Goal: Transaction & Acquisition: Purchase product/service

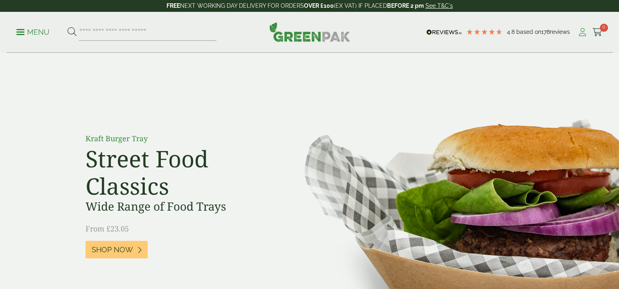
click at [583, 34] on icon at bounding box center [582, 32] width 10 height 8
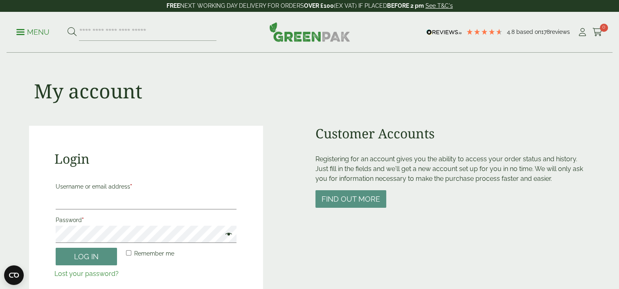
scroll to position [41, 0]
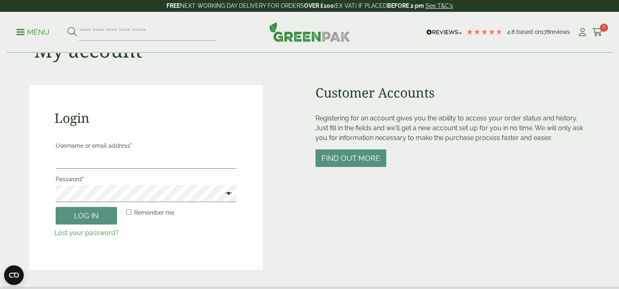
click at [98, 165] on input "Username or email address *" at bounding box center [146, 160] width 181 height 17
type input "**********"
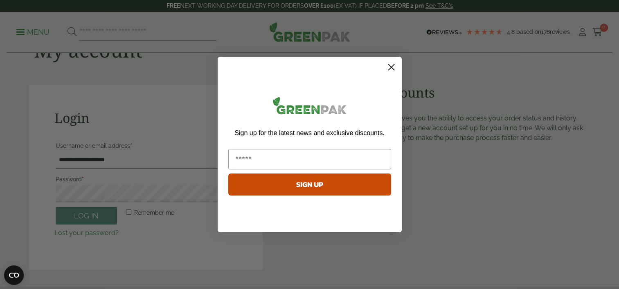
click at [393, 67] on circle "Close dialog" at bounding box center [390, 67] width 13 height 13
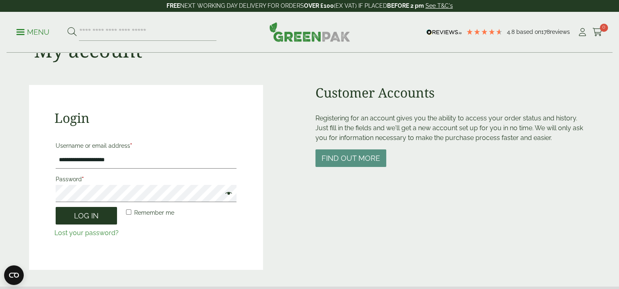
click at [80, 218] on button "Log in" at bounding box center [86, 216] width 61 height 18
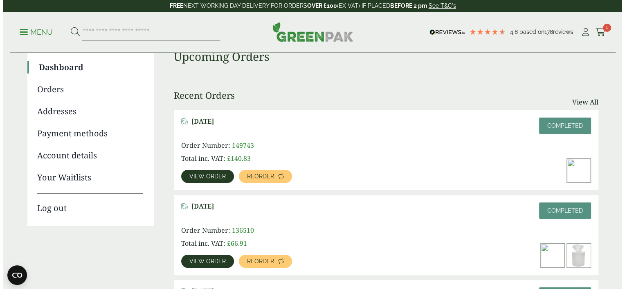
scroll to position [82, 0]
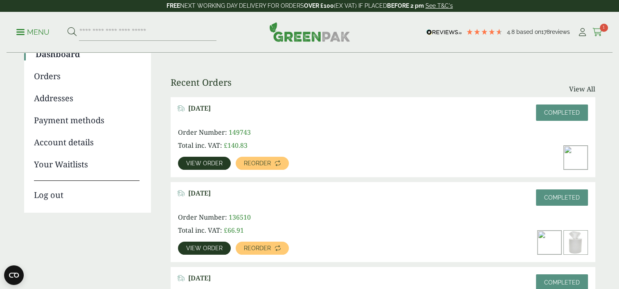
click at [602, 28] on span "1" at bounding box center [603, 28] width 8 height 8
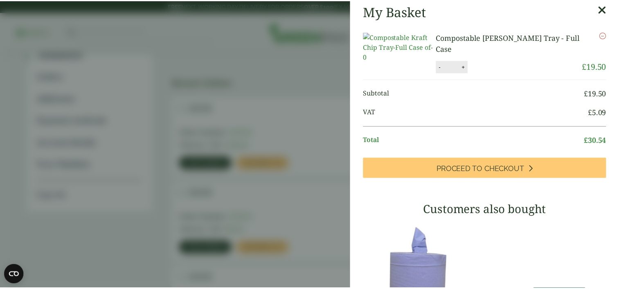
scroll to position [0, 0]
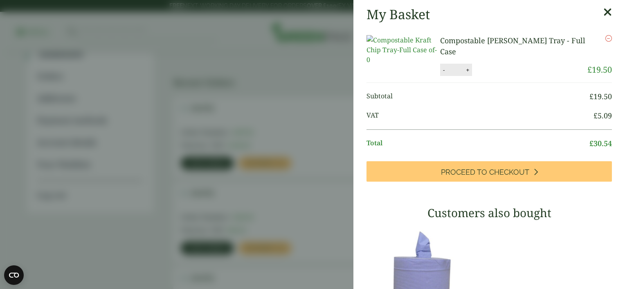
click at [603, 11] on icon at bounding box center [607, 12] width 9 height 11
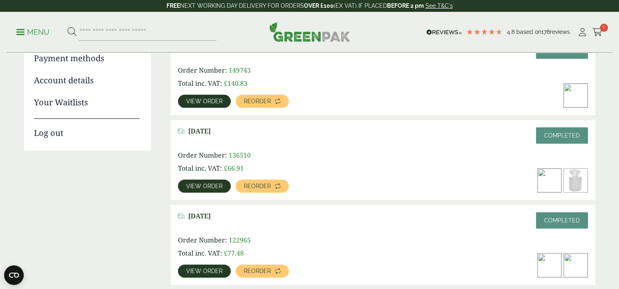
scroll to position [164, 0]
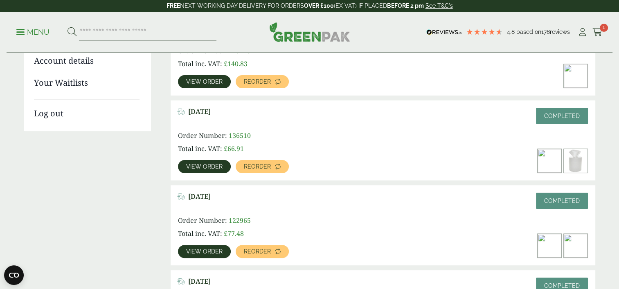
click at [206, 166] on span "View order" at bounding box center [204, 167] width 36 height 6
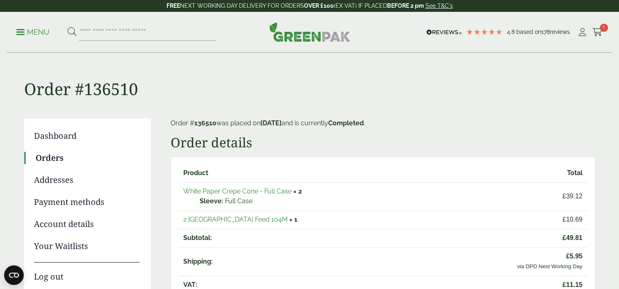
scroll to position [82, 0]
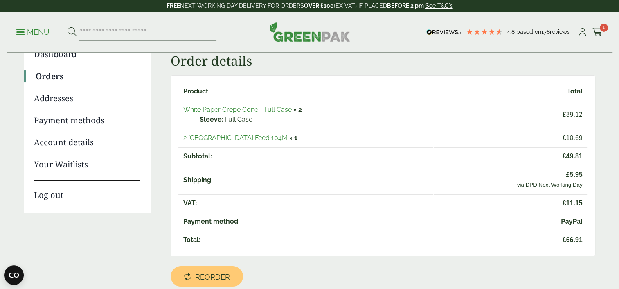
click at [231, 137] on link "2 [GEOGRAPHIC_DATA] Feed 104M" at bounding box center [235, 138] width 104 height 8
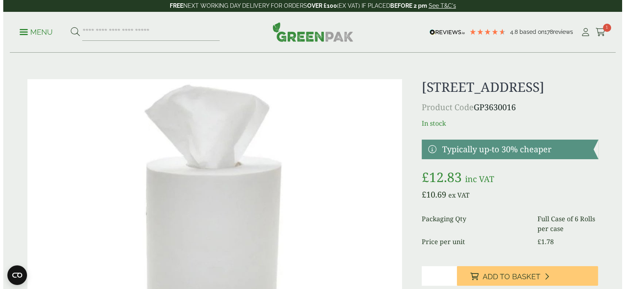
scroll to position [41, 0]
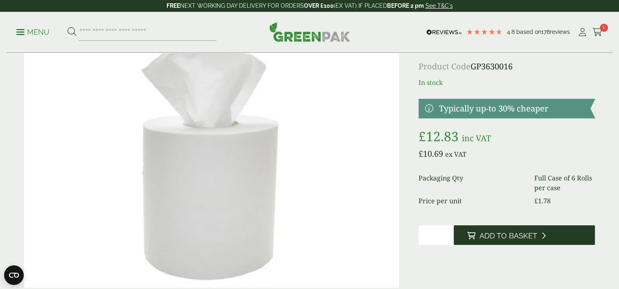
click at [505, 241] on span "Add to Basket" at bounding box center [508, 236] width 58 height 9
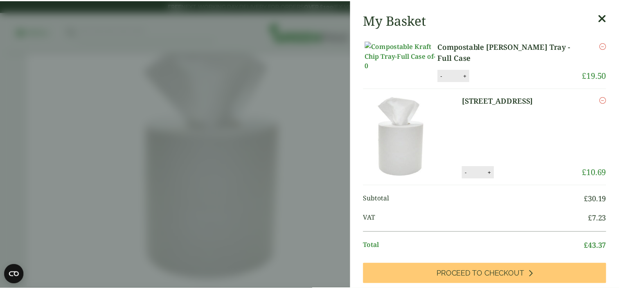
scroll to position [0, 0]
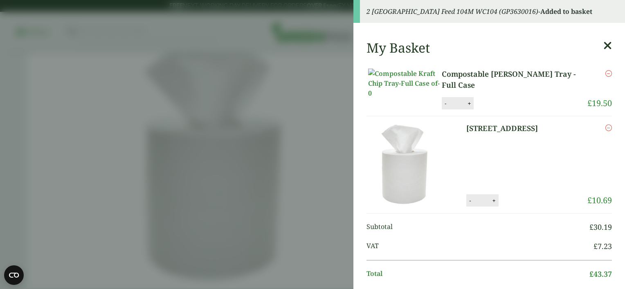
click at [603, 44] on icon at bounding box center [607, 45] width 9 height 11
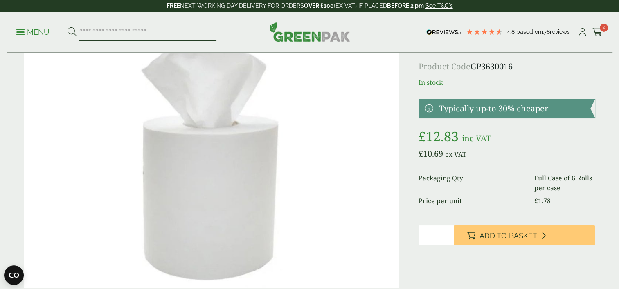
click at [103, 28] on input "search" at bounding box center [147, 32] width 137 height 17
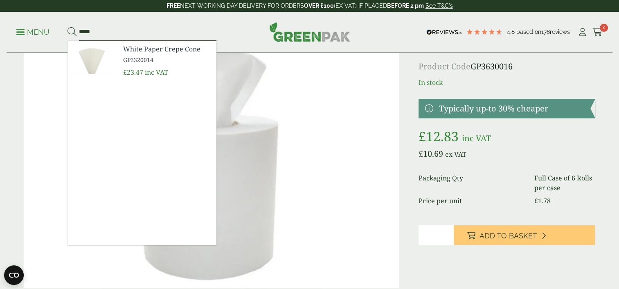
type input "*****"
click at [137, 53] on span "White Paper Crepe Cone" at bounding box center [166, 49] width 87 height 10
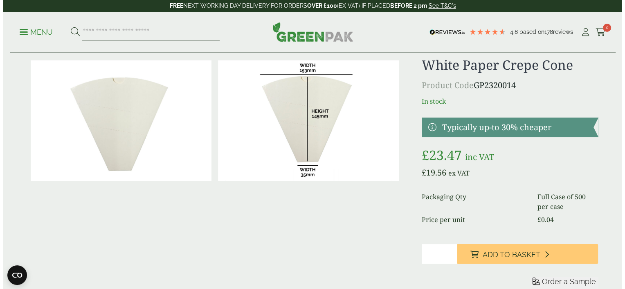
scroll to position [41, 0]
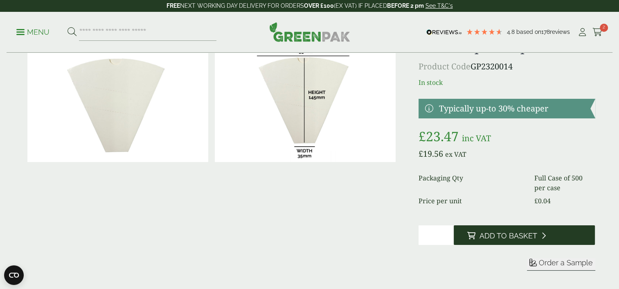
click at [504, 241] on span "Add to Basket" at bounding box center [508, 236] width 58 height 9
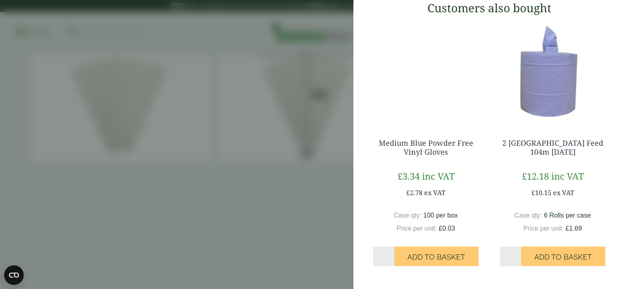
scroll to position [234, 0]
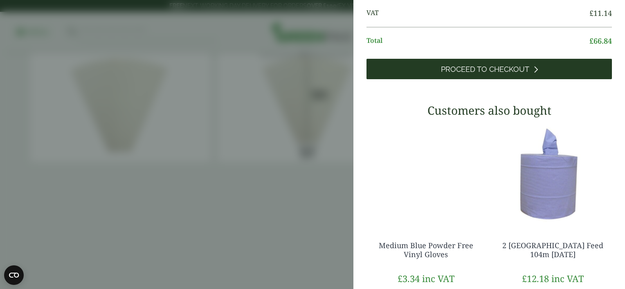
click at [474, 74] on span "Proceed to Checkout" at bounding box center [485, 69] width 88 height 9
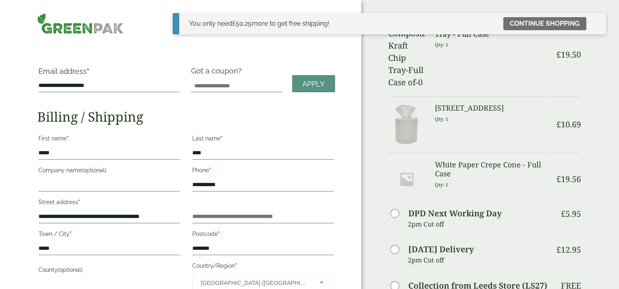
click at [540, 24] on link "Continue shopping" at bounding box center [544, 23] width 83 height 13
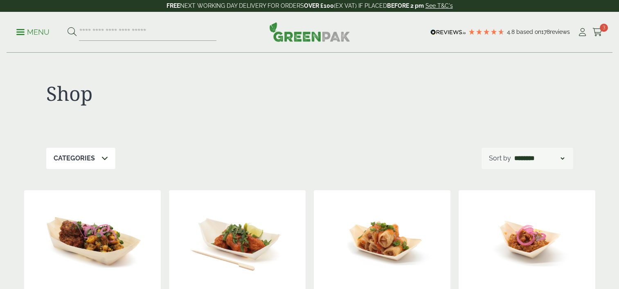
click at [598, 29] on icon at bounding box center [597, 32] width 10 height 8
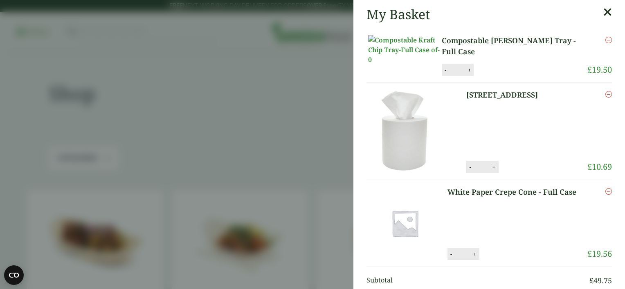
scroll to position [82, 0]
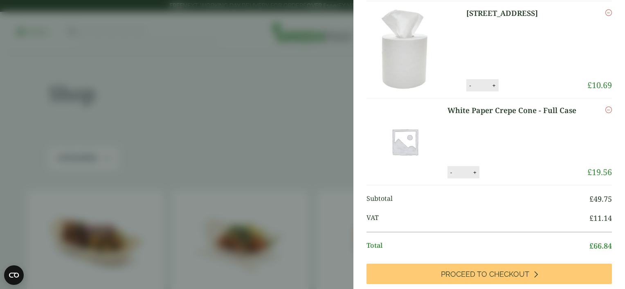
click at [448, 176] on button "-" at bounding box center [451, 172] width 7 height 7
click at [497, 179] on button "Update" at bounding box center [501, 173] width 41 height 12
type input "*"
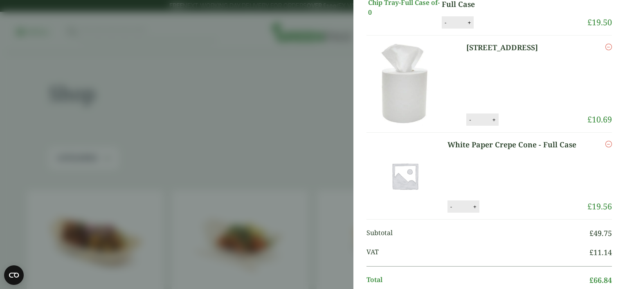
scroll to position [0, 0]
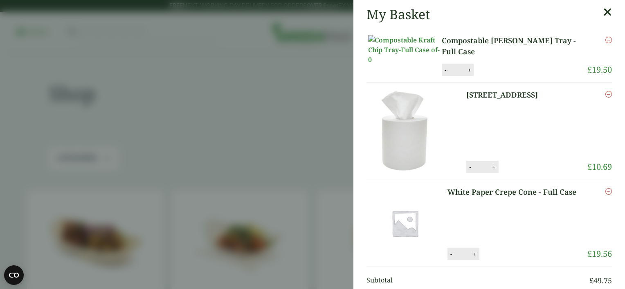
click at [605, 195] on icon "Remove this item" at bounding box center [608, 191] width 7 height 7
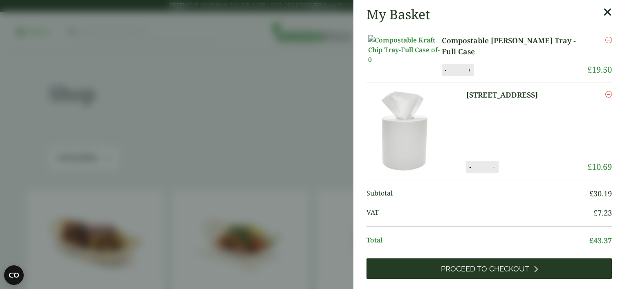
scroll to position [82, 0]
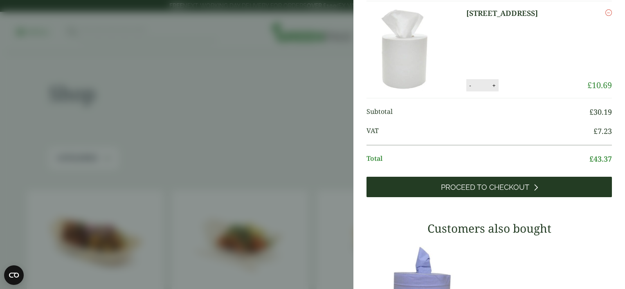
click at [484, 192] on span "Proceed to Checkout" at bounding box center [485, 187] width 88 height 9
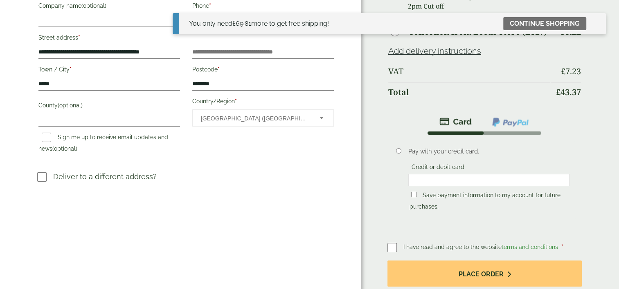
scroll to position [164, 0]
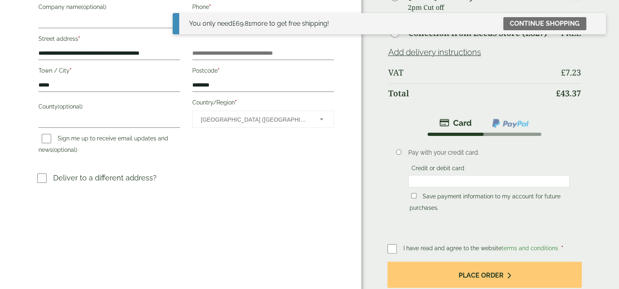
click at [509, 122] on img at bounding box center [510, 123] width 38 height 11
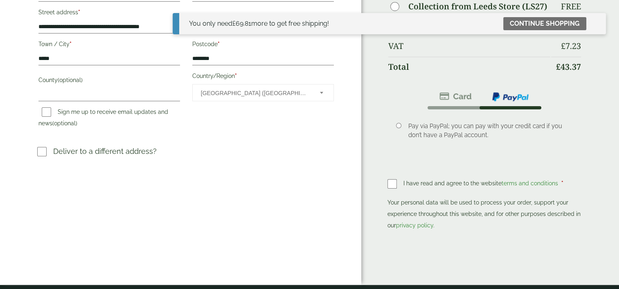
scroll to position [204, 0]
